Goal: Information Seeking & Learning: Check status

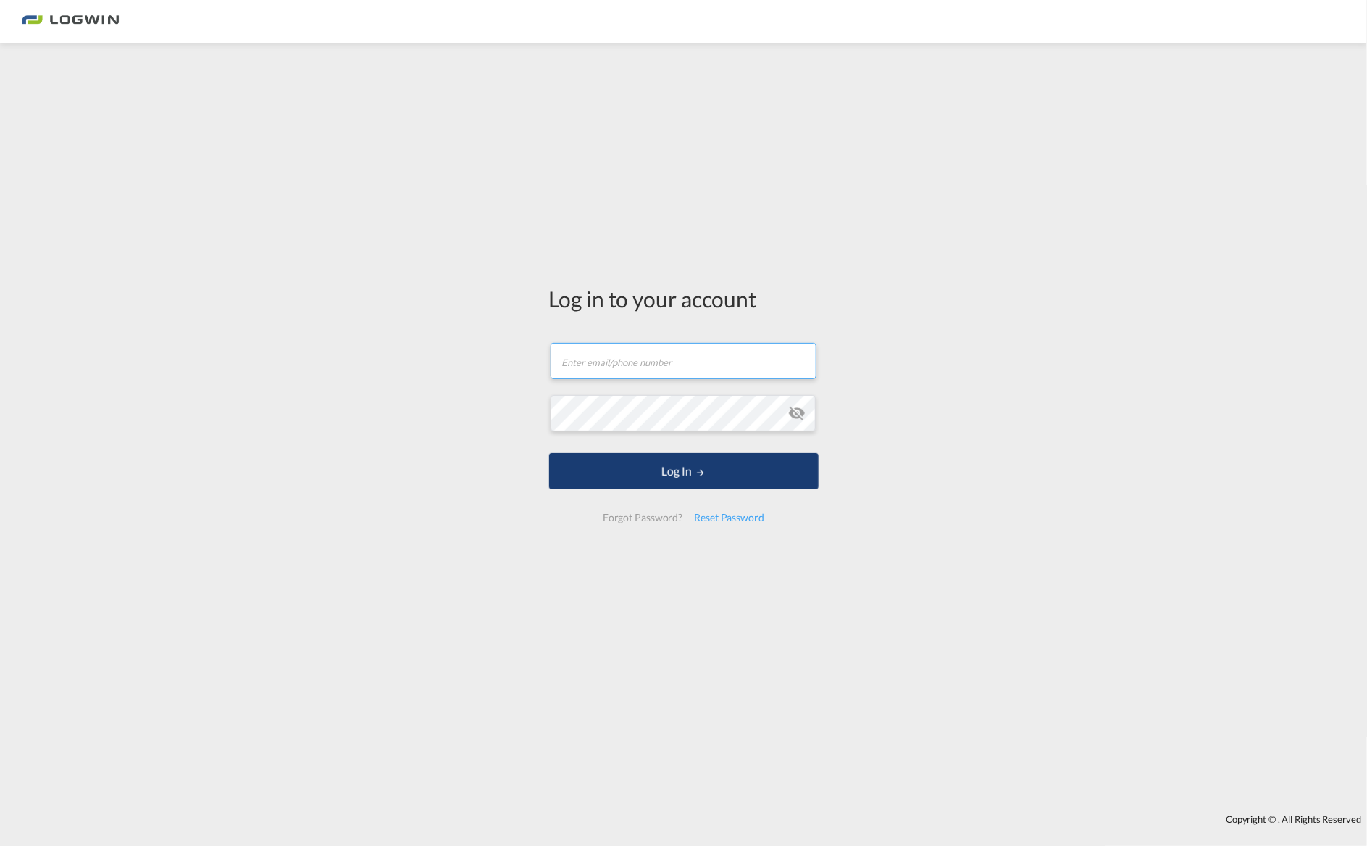
type input "[PERSON_NAME][EMAIL_ADDRESS][PERSON_NAME][DOMAIN_NAME]"
click at [681, 469] on button "Log In" at bounding box center [684, 471] width 270 height 36
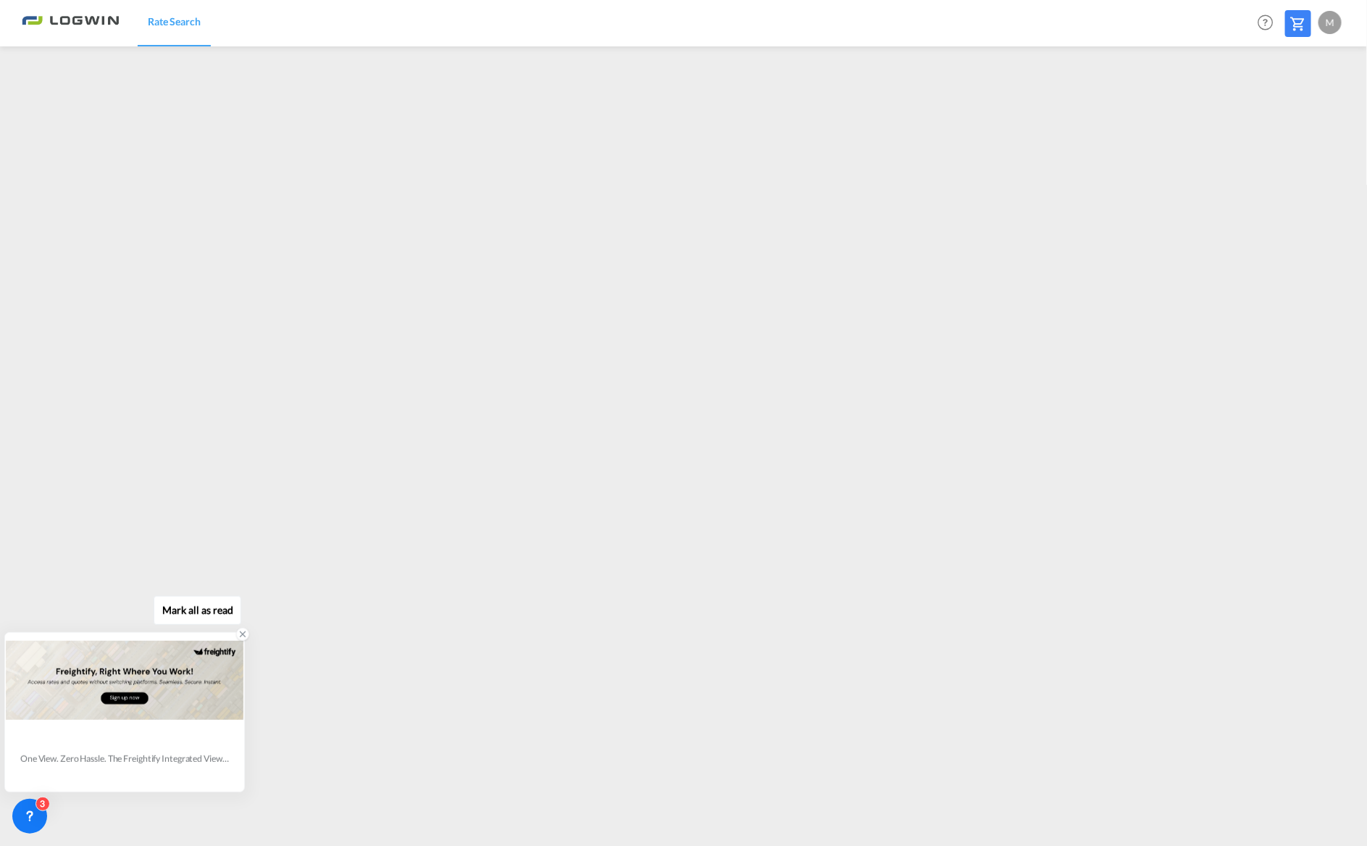
click at [57, 753] on div "One View. Zero Hassle. The Freightify Integrated View embeds Freightify’s featu…" at bounding box center [124, 758] width 209 height 12
